Goal: Use online tool/utility: Utilize a website feature to perform a specific function

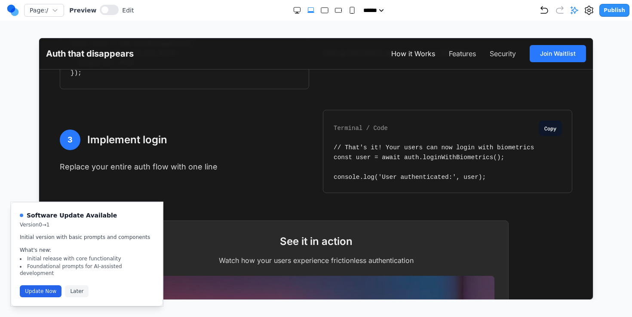
scroll to position [540, 0]
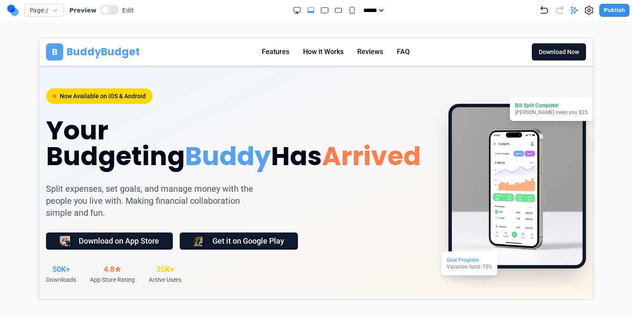
scroll to position [106, 0]
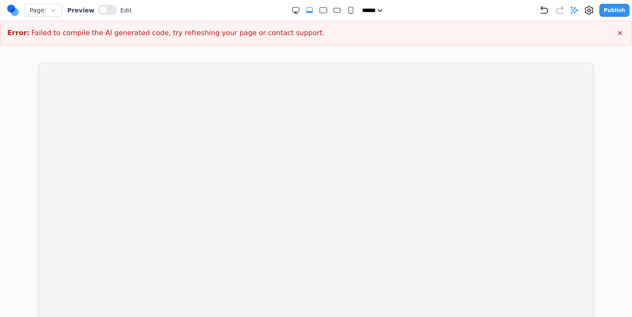
click at [321, 159] on iframe at bounding box center [316, 194] width 554 height 262
click at [463, 93] on iframe at bounding box center [316, 194] width 554 height 262
